Goal: Information Seeking & Learning: Learn about a topic

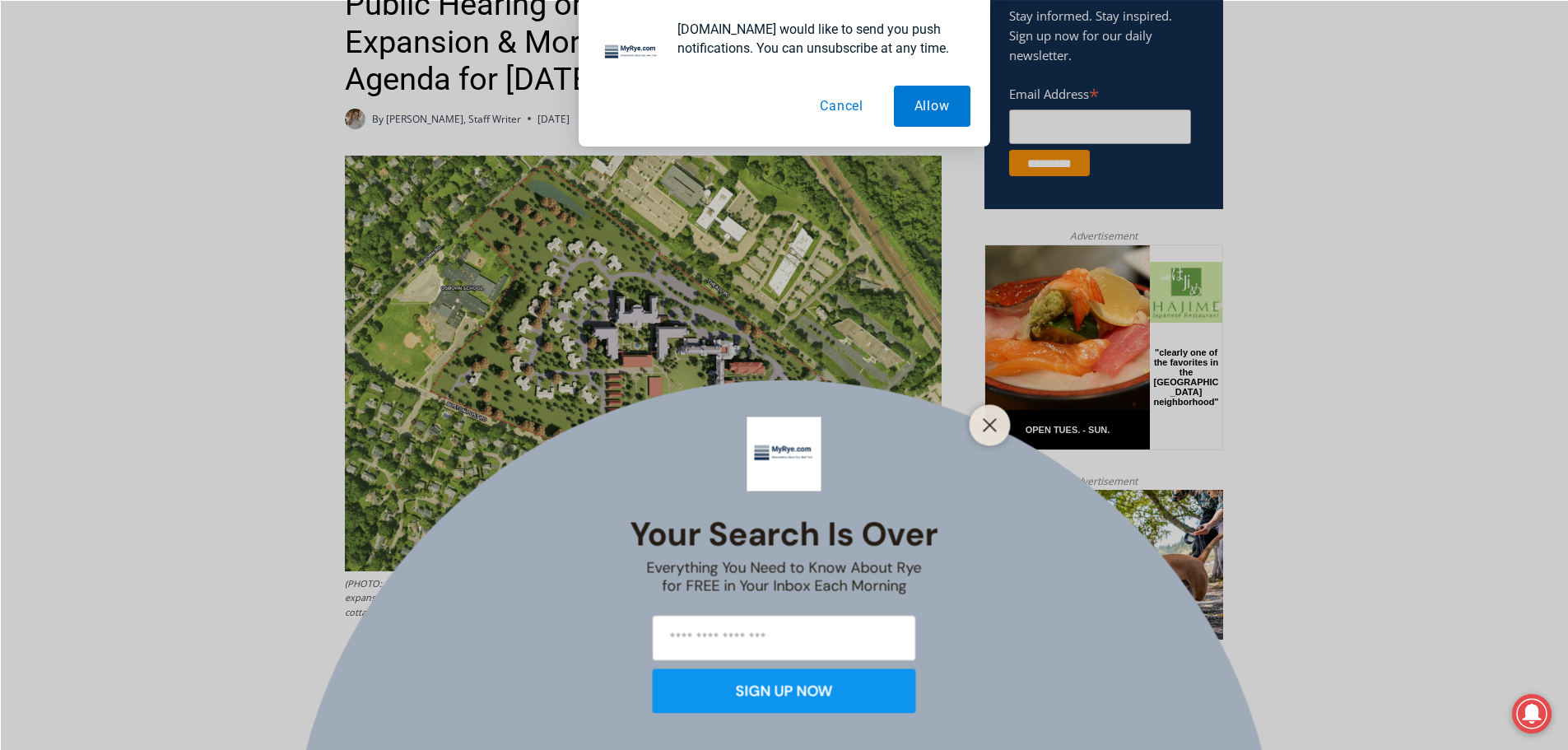
click at [1001, 426] on button "Close" at bounding box center [990, 425] width 23 height 23
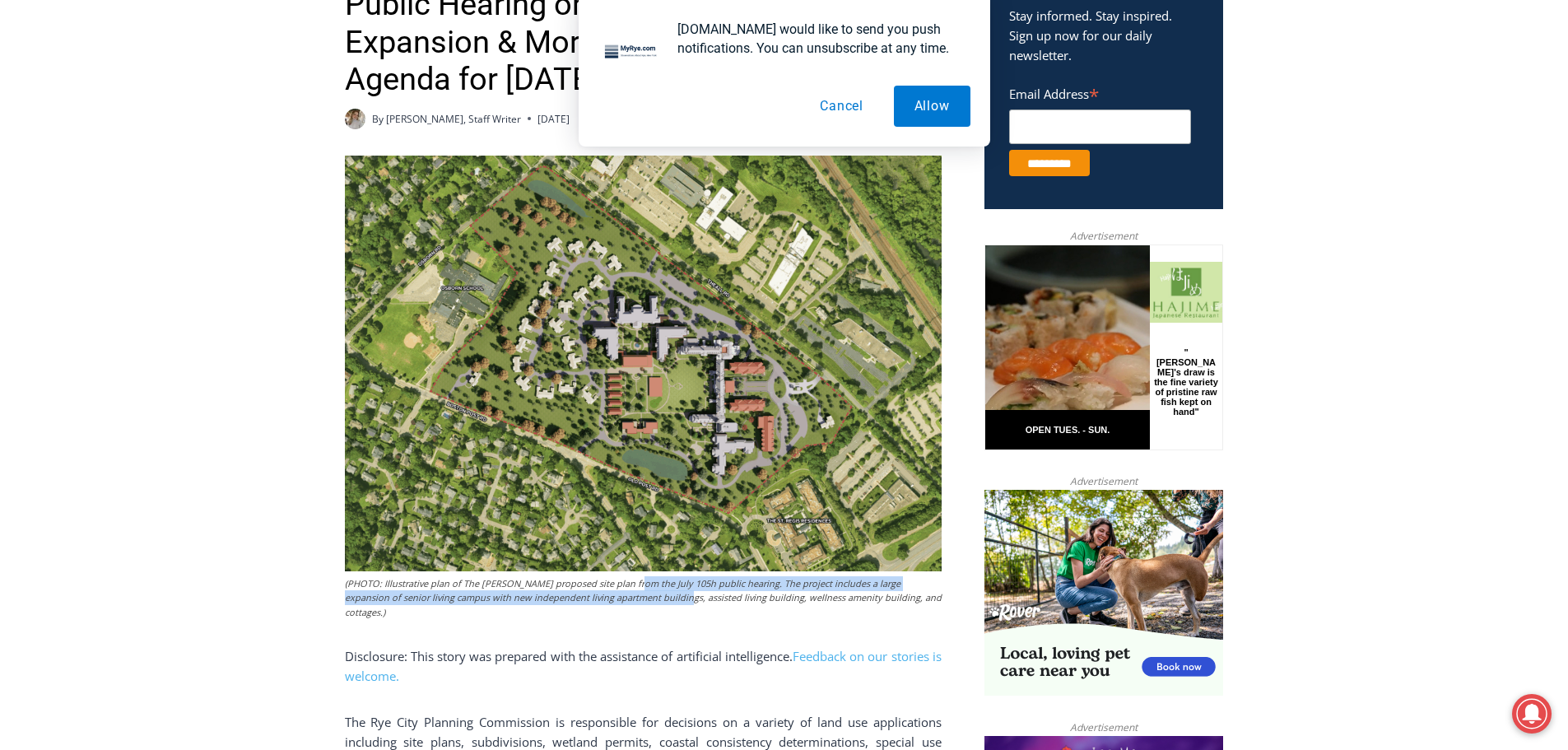
drag, startPoint x: 630, startPoint y: 592, endPoint x: 651, endPoint y: 598, distance: 21.8
click at [651, 598] on figcaption "(PHOTO: Illustrative plan of The [PERSON_NAME] proposed site plan from the July…" at bounding box center [643, 598] width 597 height 44
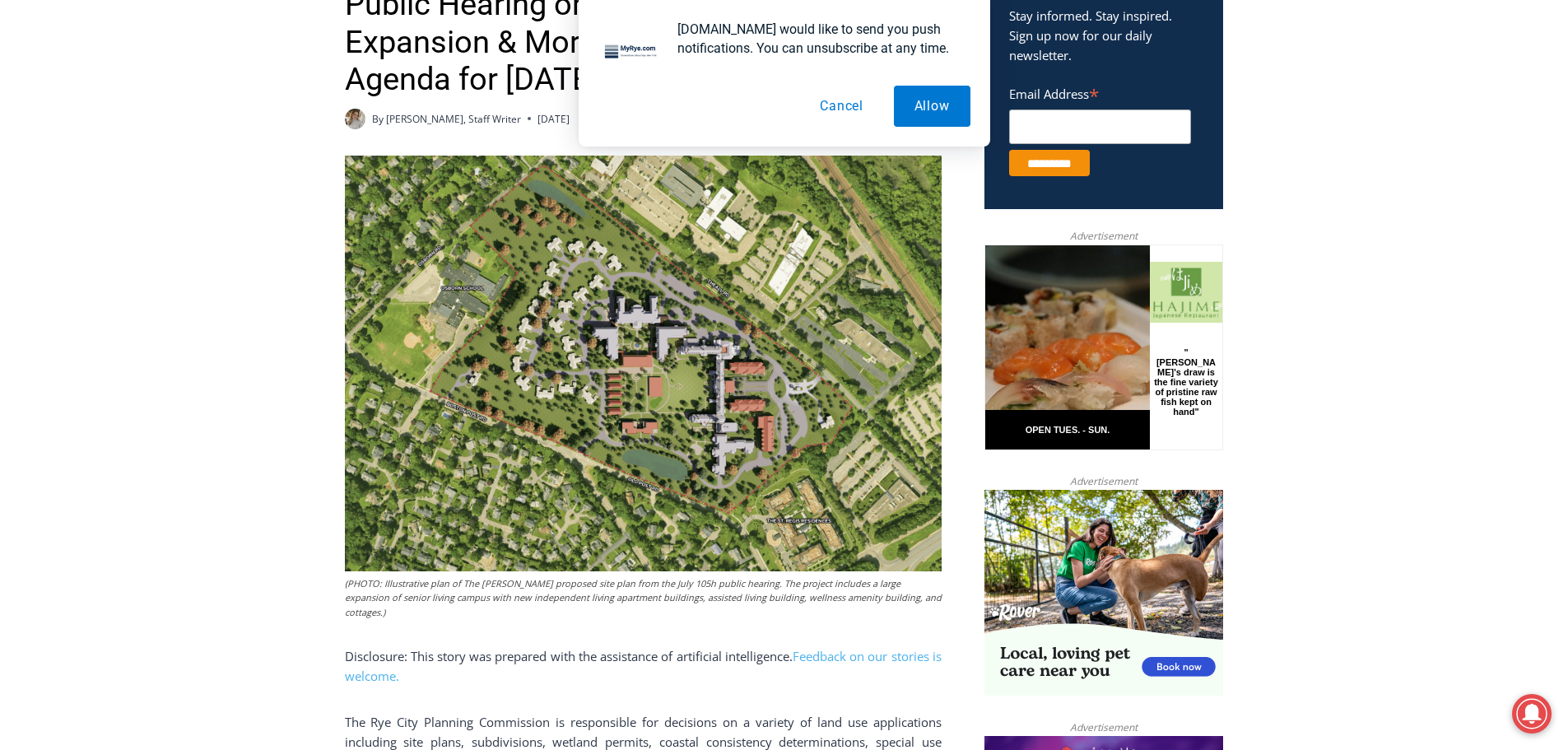
click at [688, 598] on figcaption "(PHOTO: Illustrative plan of The [PERSON_NAME] proposed site plan from the July…" at bounding box center [643, 598] width 597 height 44
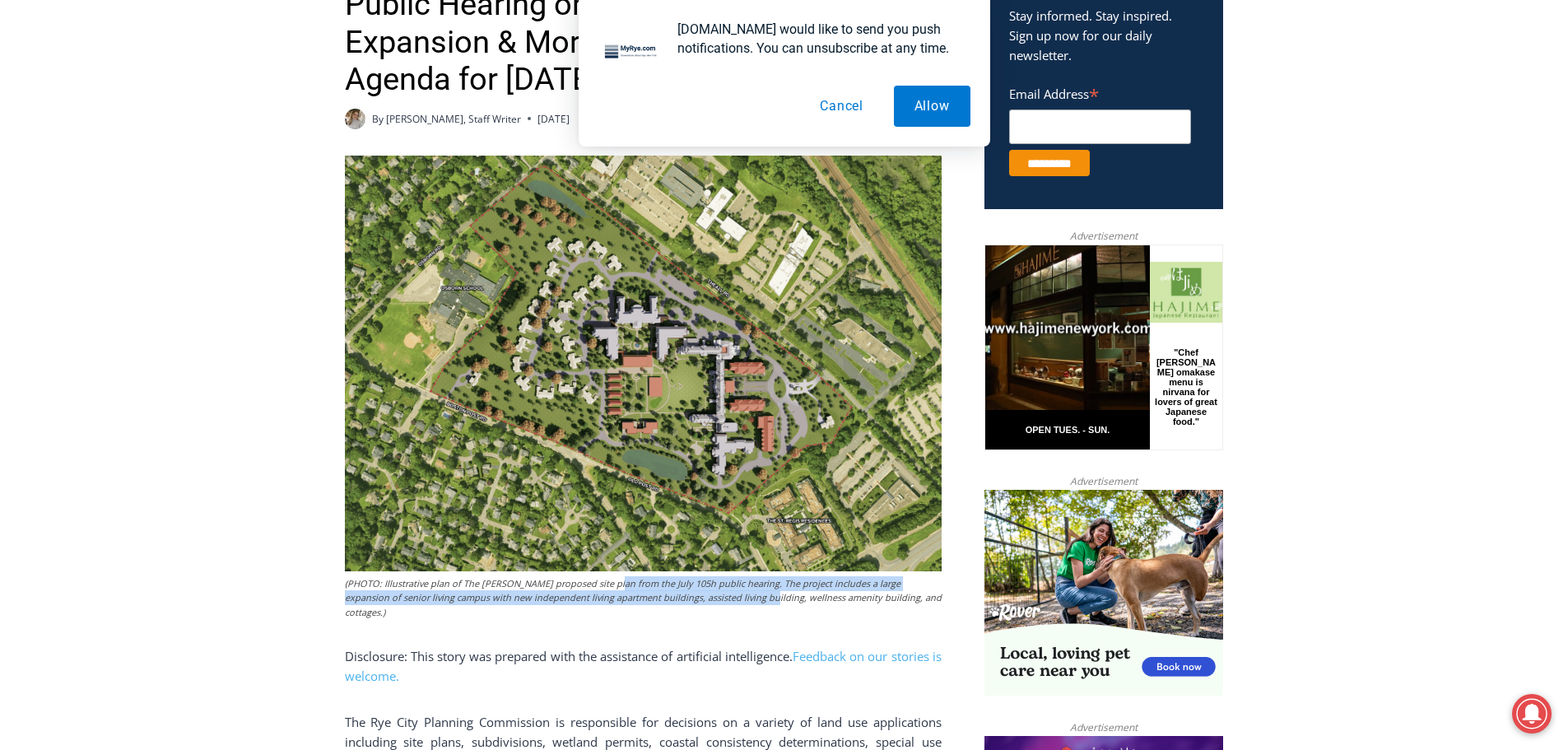
drag, startPoint x: 734, startPoint y: 606, endPoint x: 607, endPoint y: 588, distance: 128.3
click at [607, 588] on figcaption "(PHOTO: Illustrative plan of The [PERSON_NAME] proposed site plan from the July…" at bounding box center [643, 598] width 597 height 44
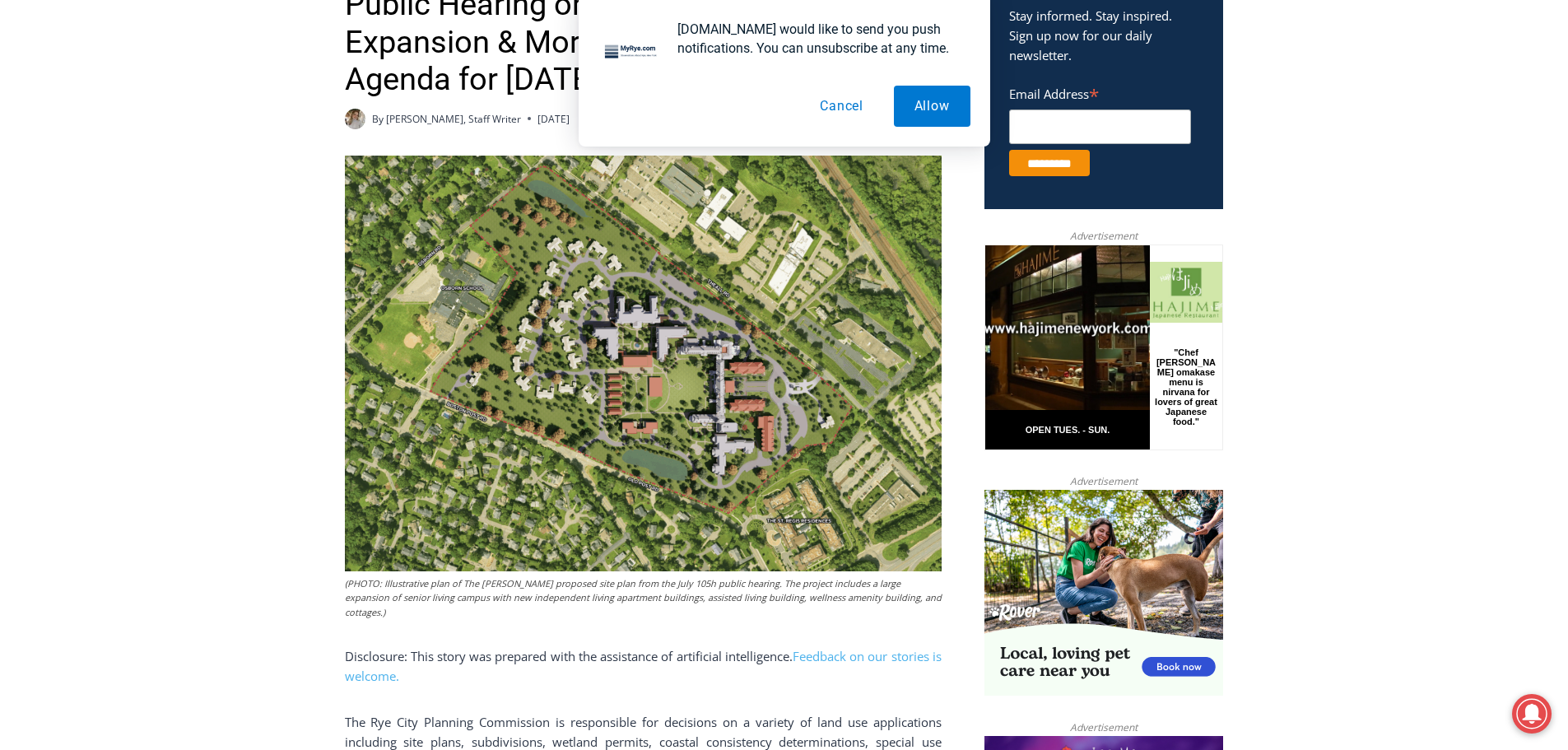
click at [539, 592] on figcaption "(PHOTO: Illustrative plan of The [PERSON_NAME] proposed site plan from the July…" at bounding box center [643, 598] width 597 height 44
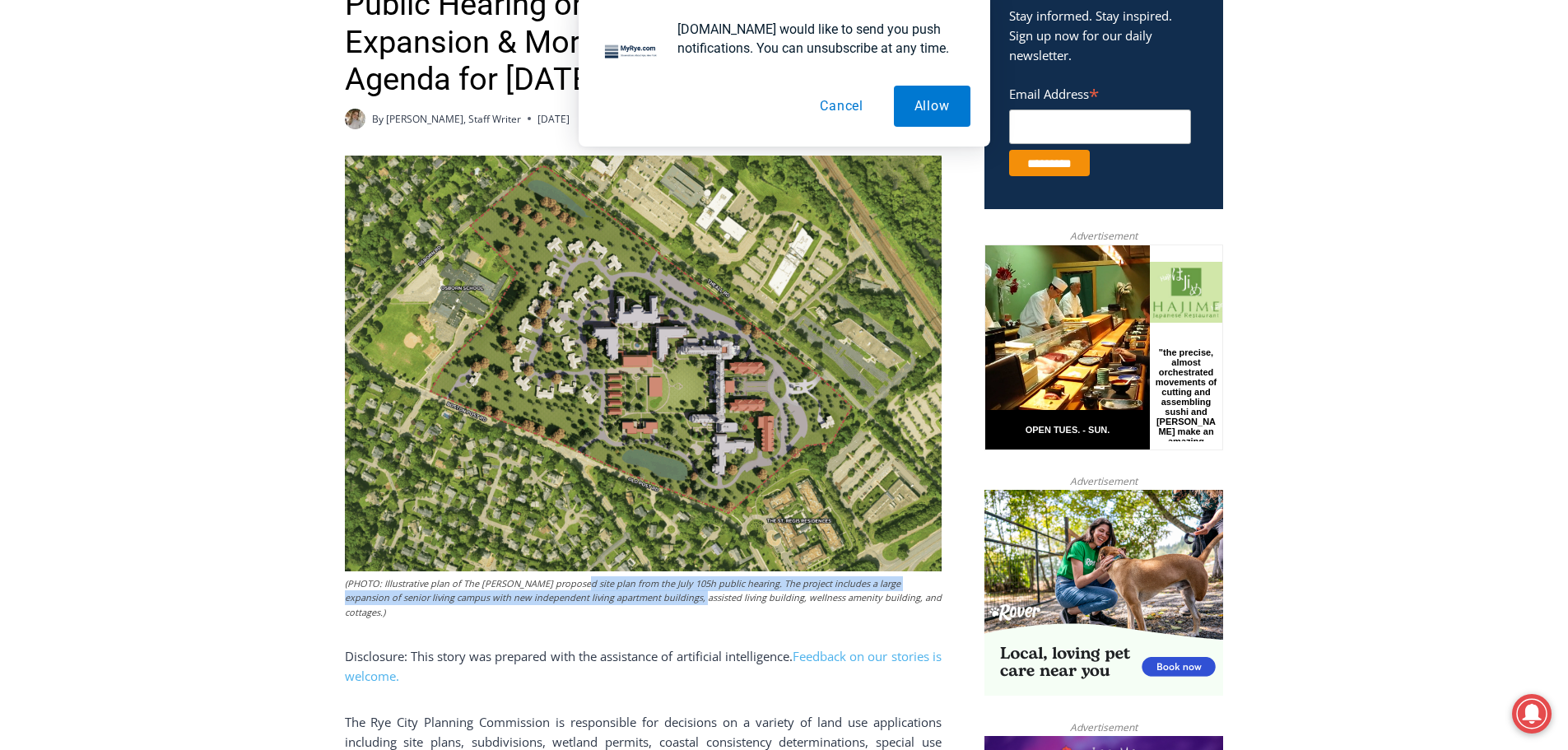
drag, startPoint x: 659, startPoint y: 603, endPoint x: 571, endPoint y: 582, distance: 90.5
click at [571, 582] on figcaption "(PHOTO: Illustrative plan of The [PERSON_NAME] proposed site plan from the July…" at bounding box center [643, 598] width 597 height 44
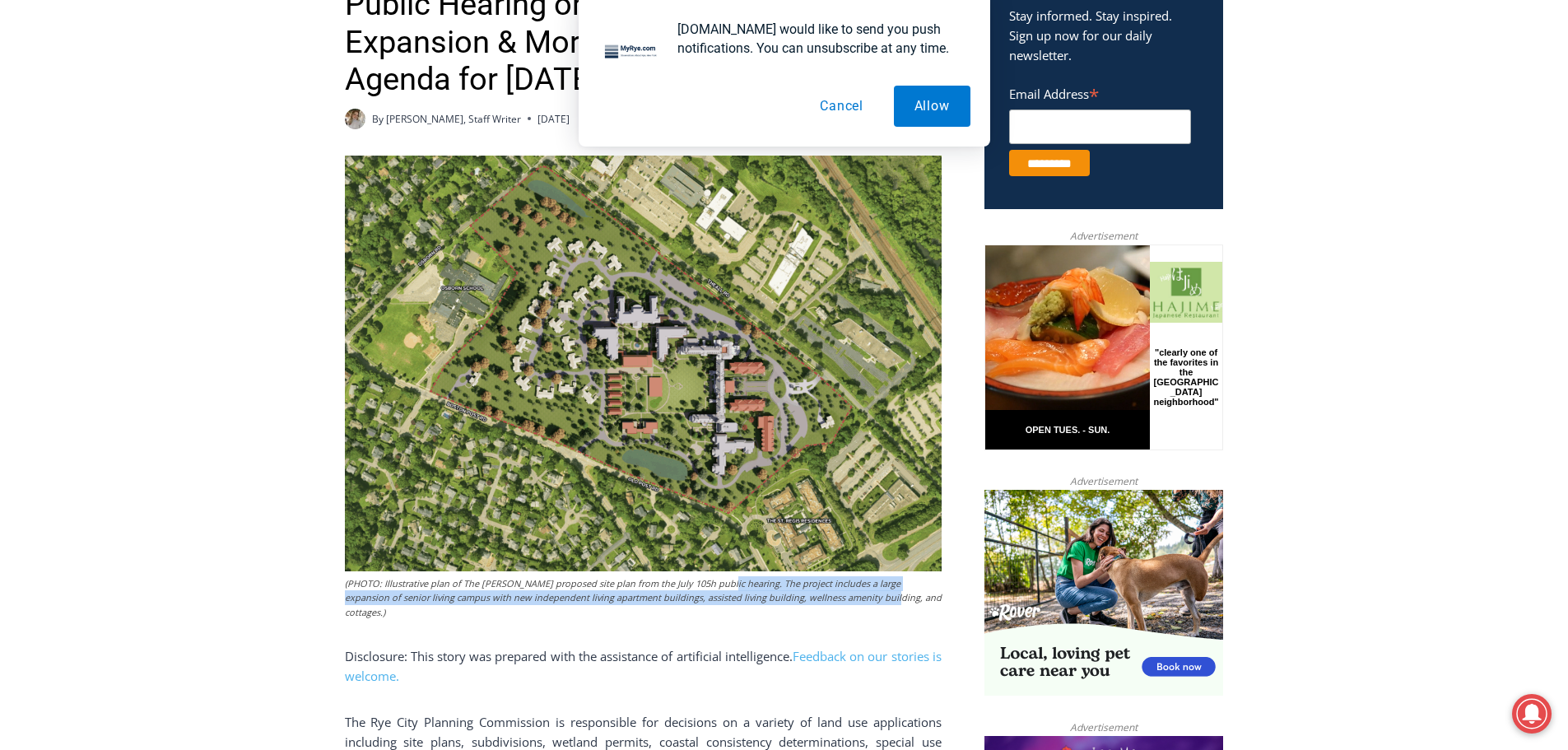
drag, startPoint x: 853, startPoint y: 604, endPoint x: 720, endPoint y: 586, distance: 134.2
click at [720, 586] on figcaption "(PHOTO: Illustrative plan of The [PERSON_NAME] proposed site plan from the July…" at bounding box center [643, 598] width 597 height 44
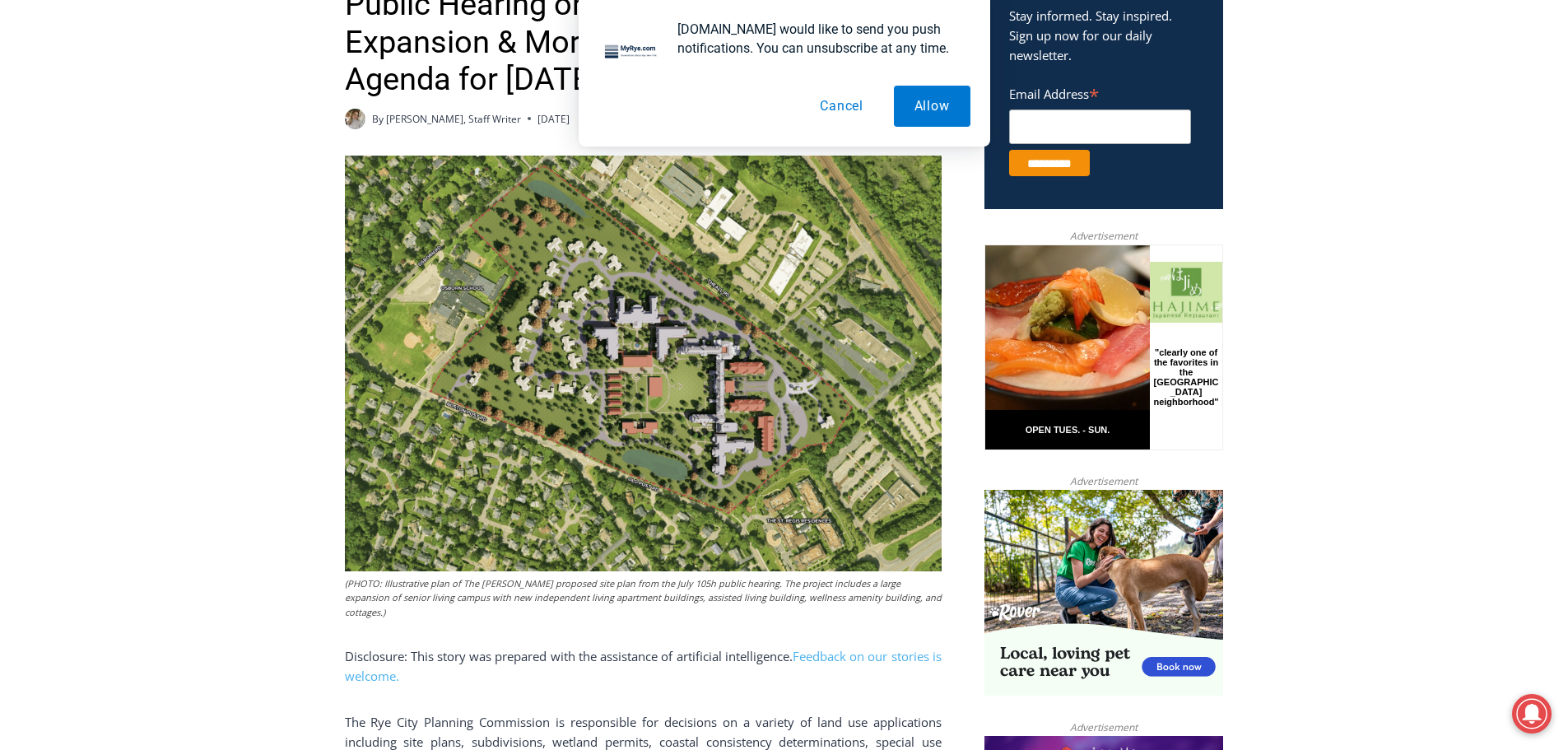
click at [704, 589] on figcaption "(PHOTO: Illustrative plan of The [PERSON_NAME] proposed site plan from the July…" at bounding box center [643, 598] width 597 height 44
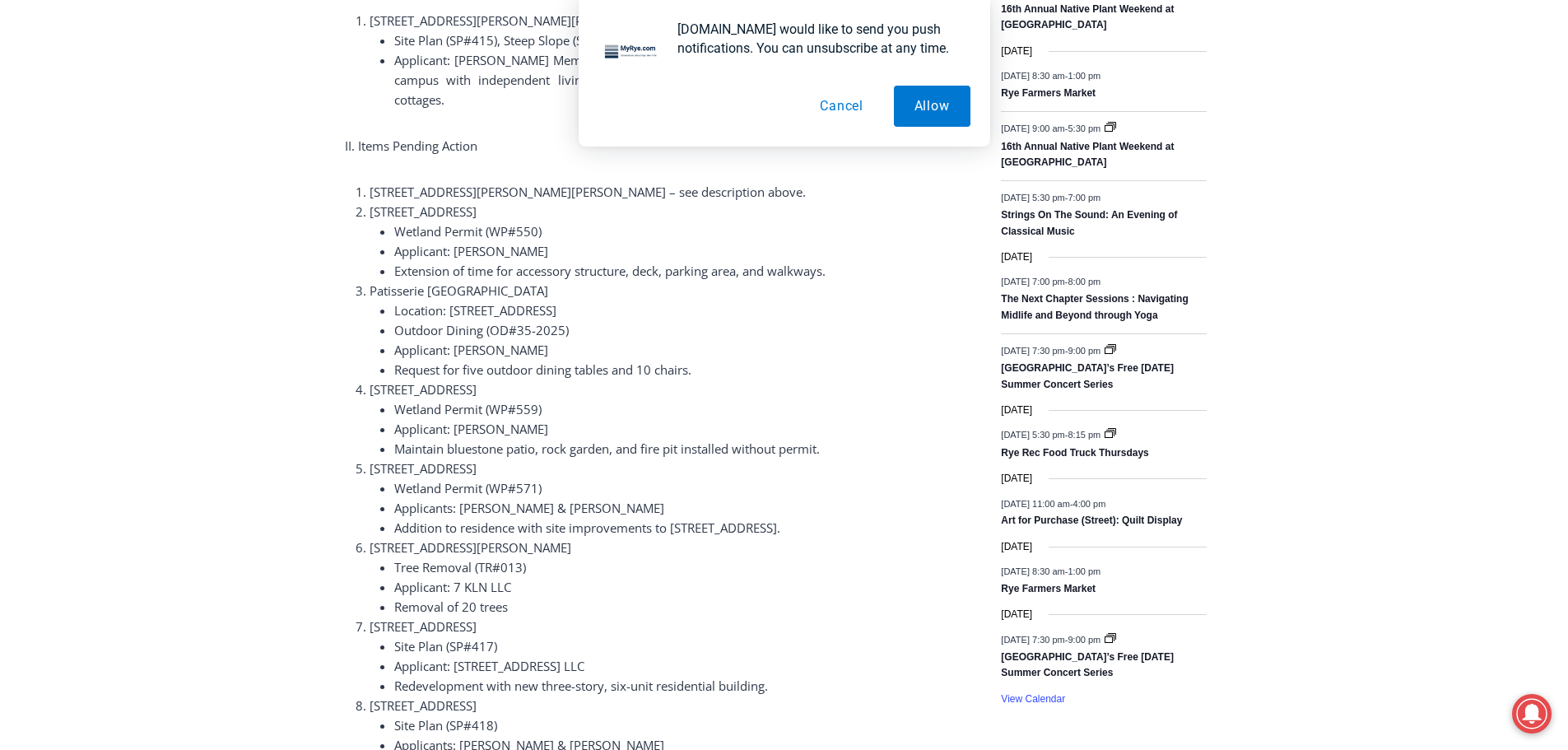
scroll to position [2353, 0]
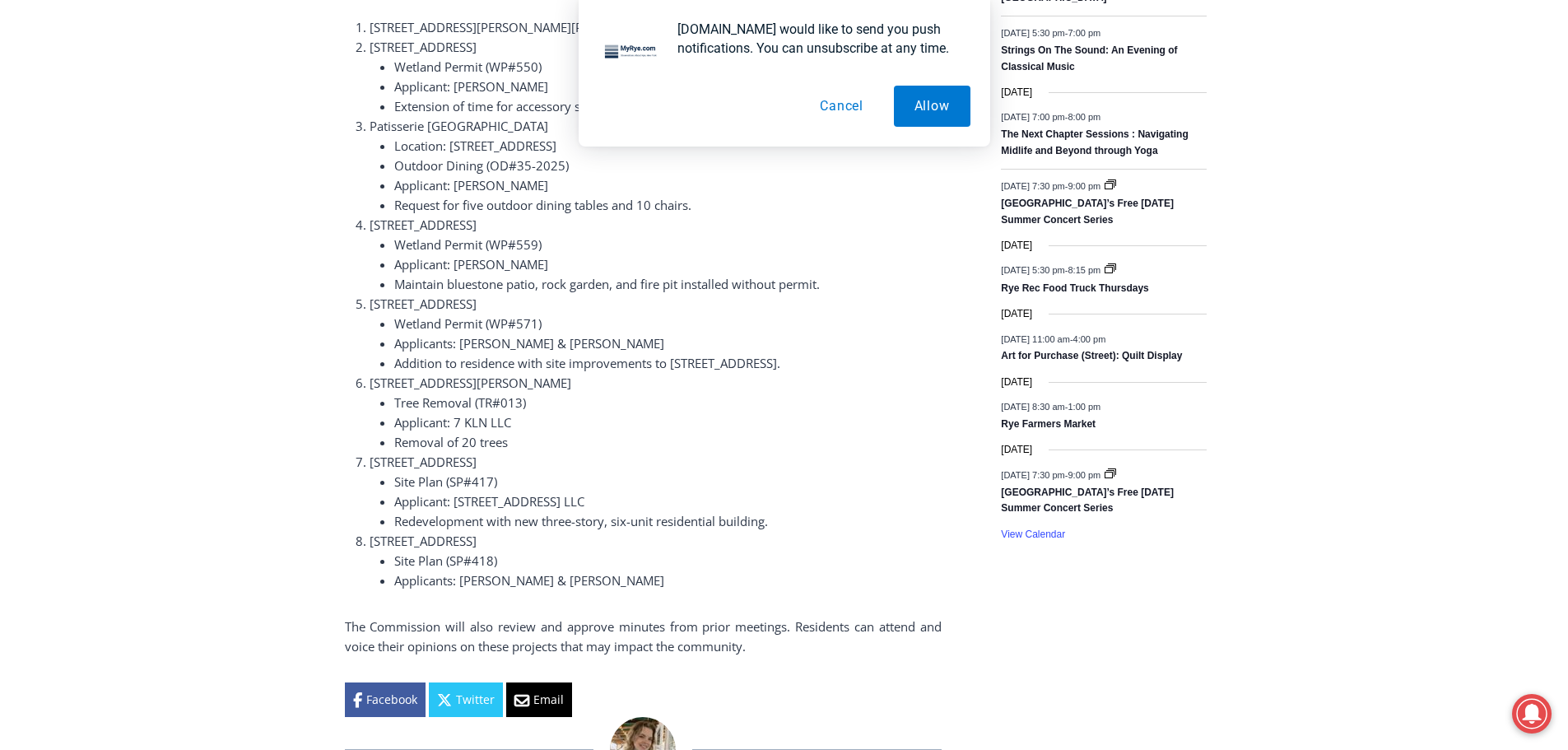
click at [934, 106] on button "Allow" at bounding box center [932, 105] width 77 height 41
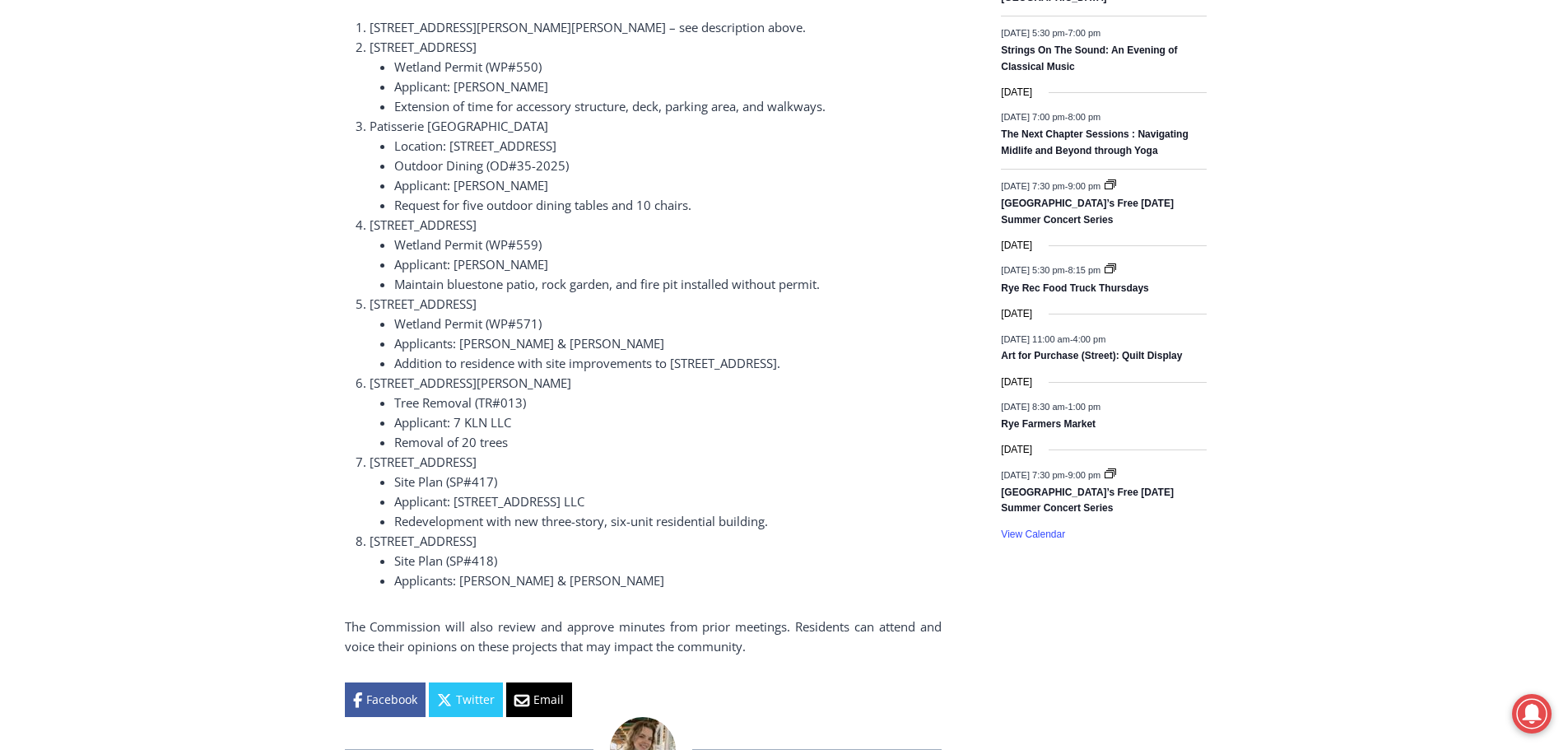
drag, startPoint x: 574, startPoint y: 103, endPoint x: 773, endPoint y: 34, distance: 210.6
click at [786, 116] on li "Patisserie [GEOGRAPHIC_DATA] Location: [STREET_ADDRESS] Outdoor Dining (OD#35-2…" at bounding box center [655, 165] width 572 height 99
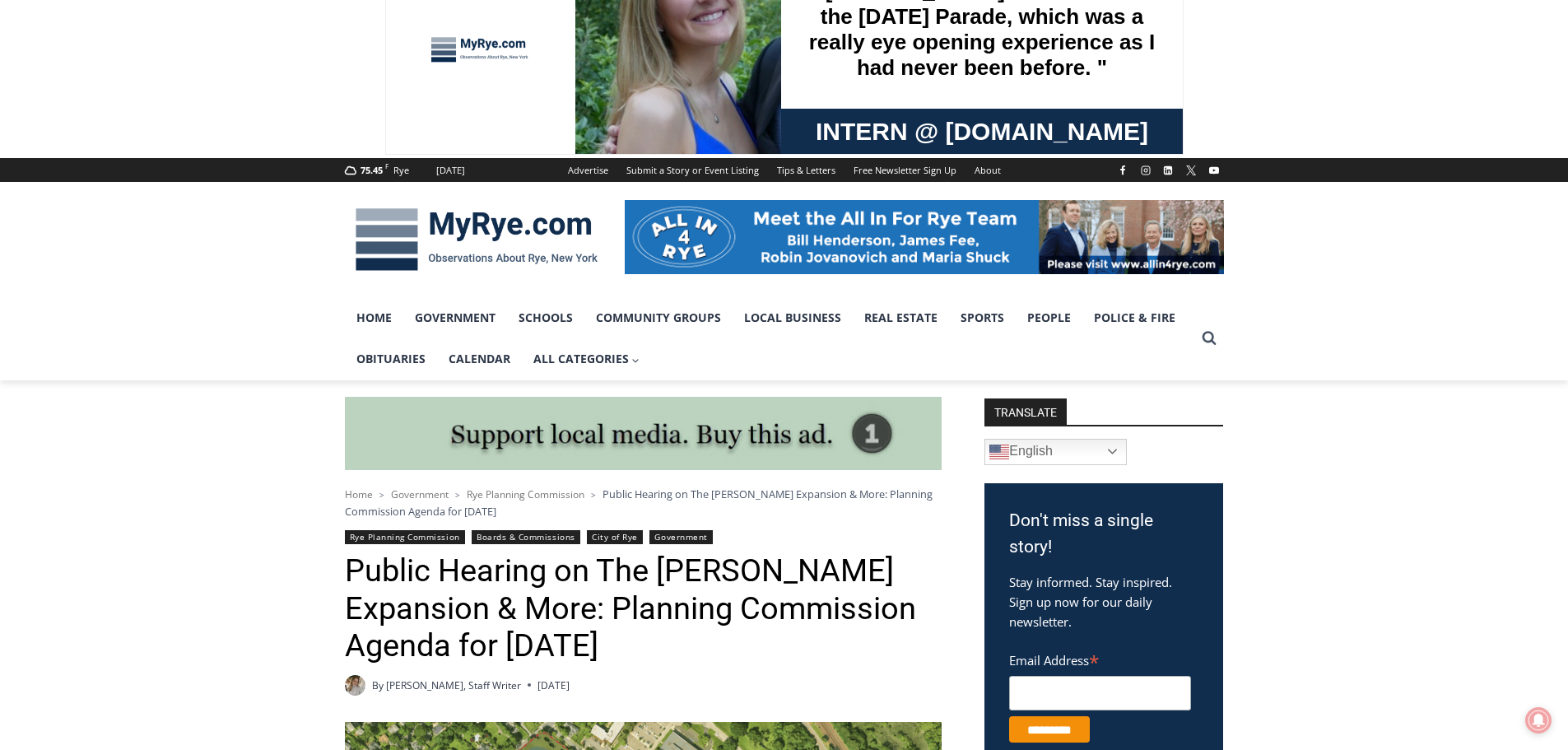
scroll to position [0, 0]
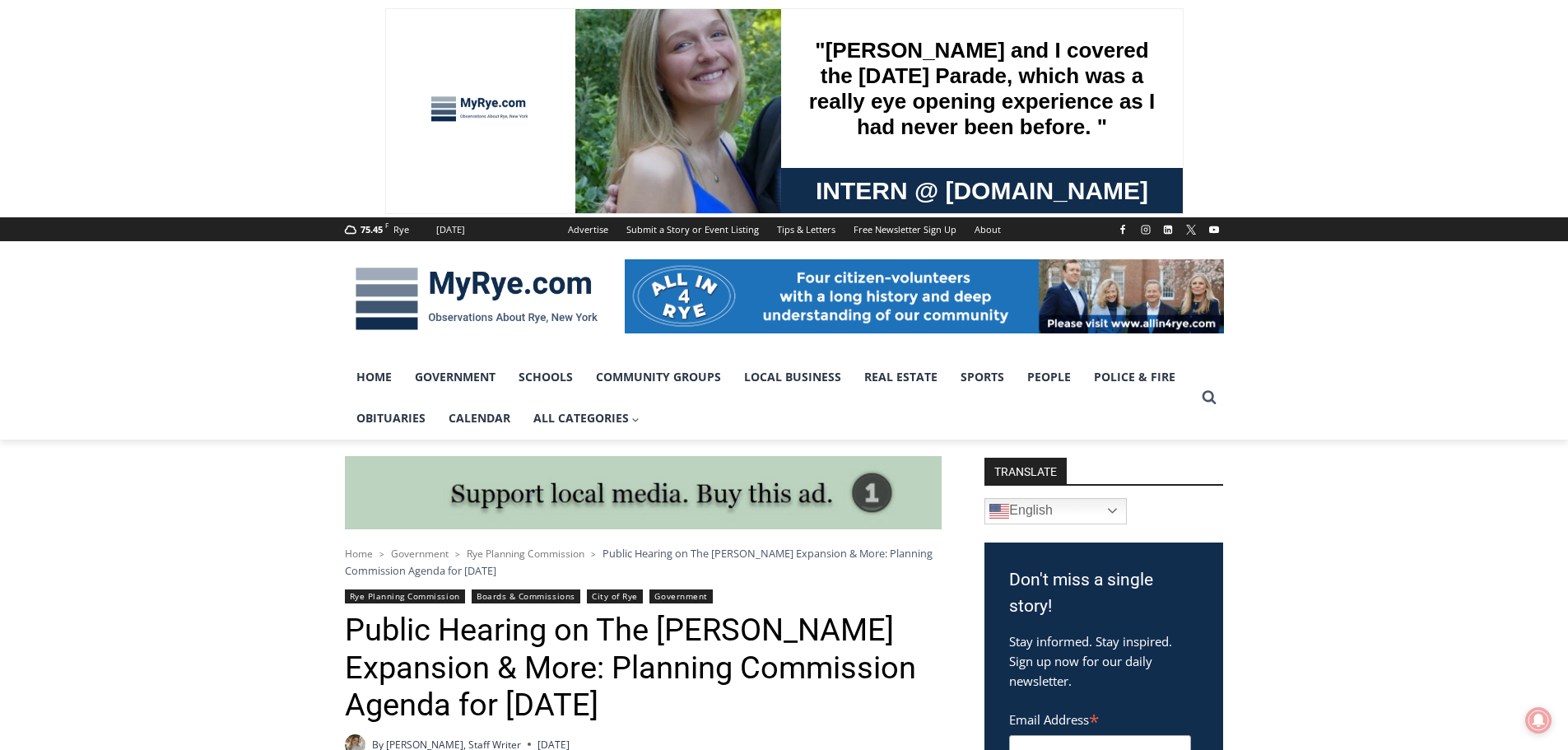
click at [526, 293] on img at bounding box center [475, 298] width 263 height 85
